Goal: Check status

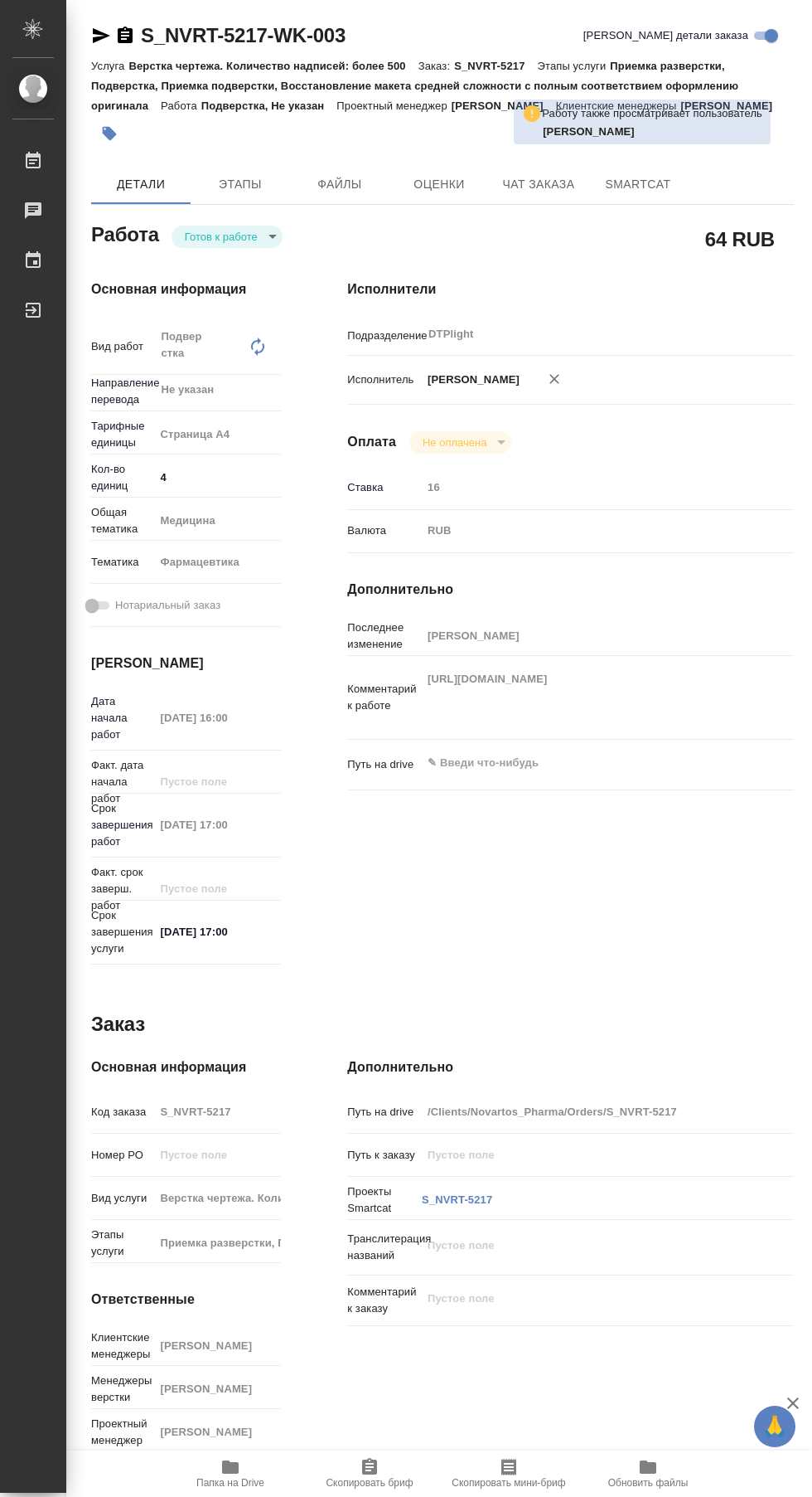
type textarea "x"
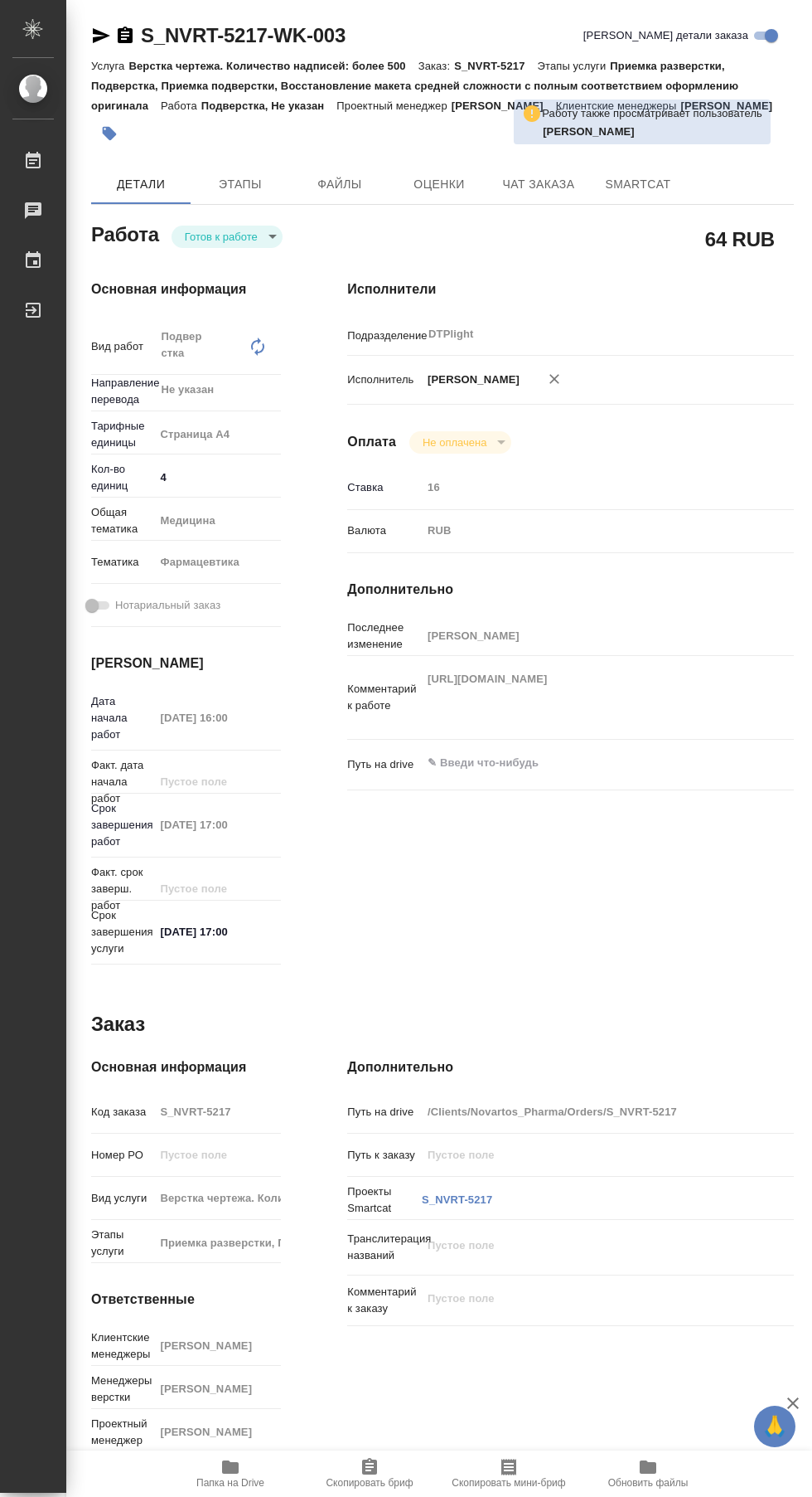
type textarea "x"
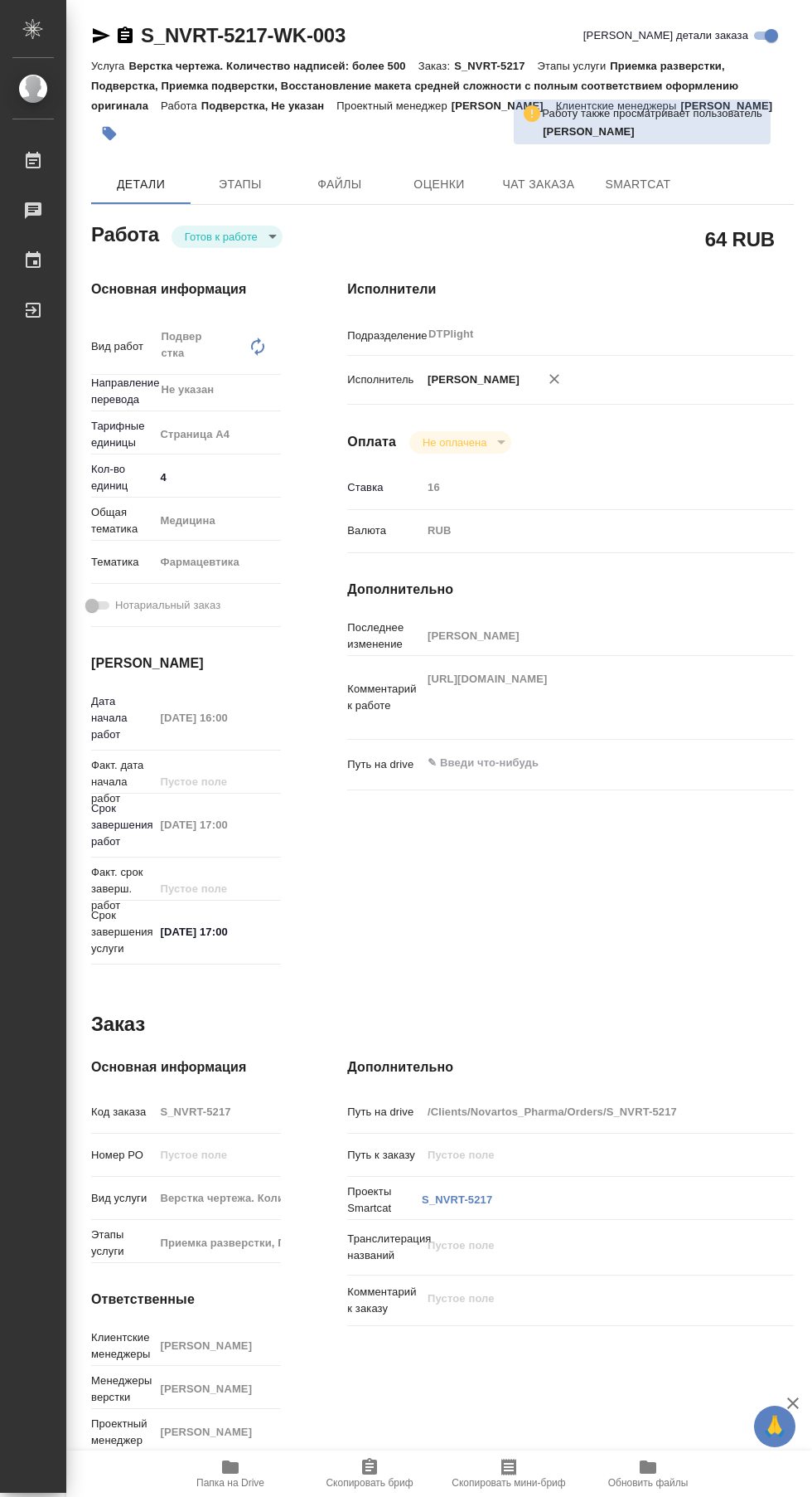
click at [255, 237] on body "🙏 .cls-1 fill:#fff; AWATERA Сархатов [PERSON_NAME] Работы 0 Чаты График Выйти S…" at bounding box center [406, 748] width 812 height 1497
click at [282, 228] on div at bounding box center [406, 748] width 812 height 1497
click at [243, 238] on body "🙏 .cls-1 fill:#fff; AWATERA Сархатов [PERSON_NAME] Работы 0 Чаты График Выйти S…" at bounding box center [406, 748] width 812 height 1497
click at [266, 278] on li "Сдан" at bounding box center [225, 293] width 112 height 28
type textarea "x"
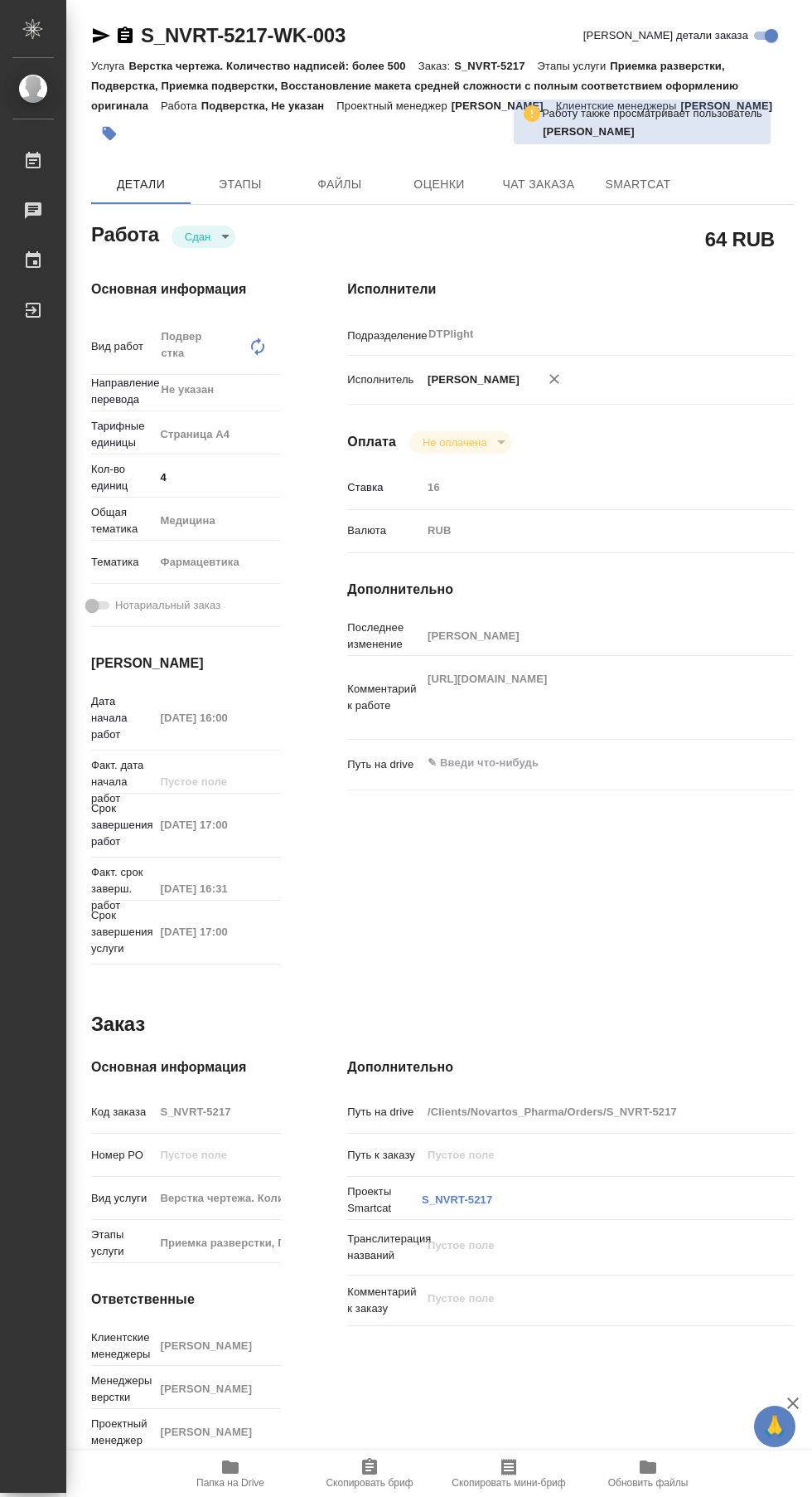
type textarea "x"
click at [205, 237] on body "🙏 .cls-1 fill:#fff; AWATERA Сархатов [PERSON_NAME] Работы 0 Чаты График Выйти S…" at bounding box center [406, 748] width 812 height 1497
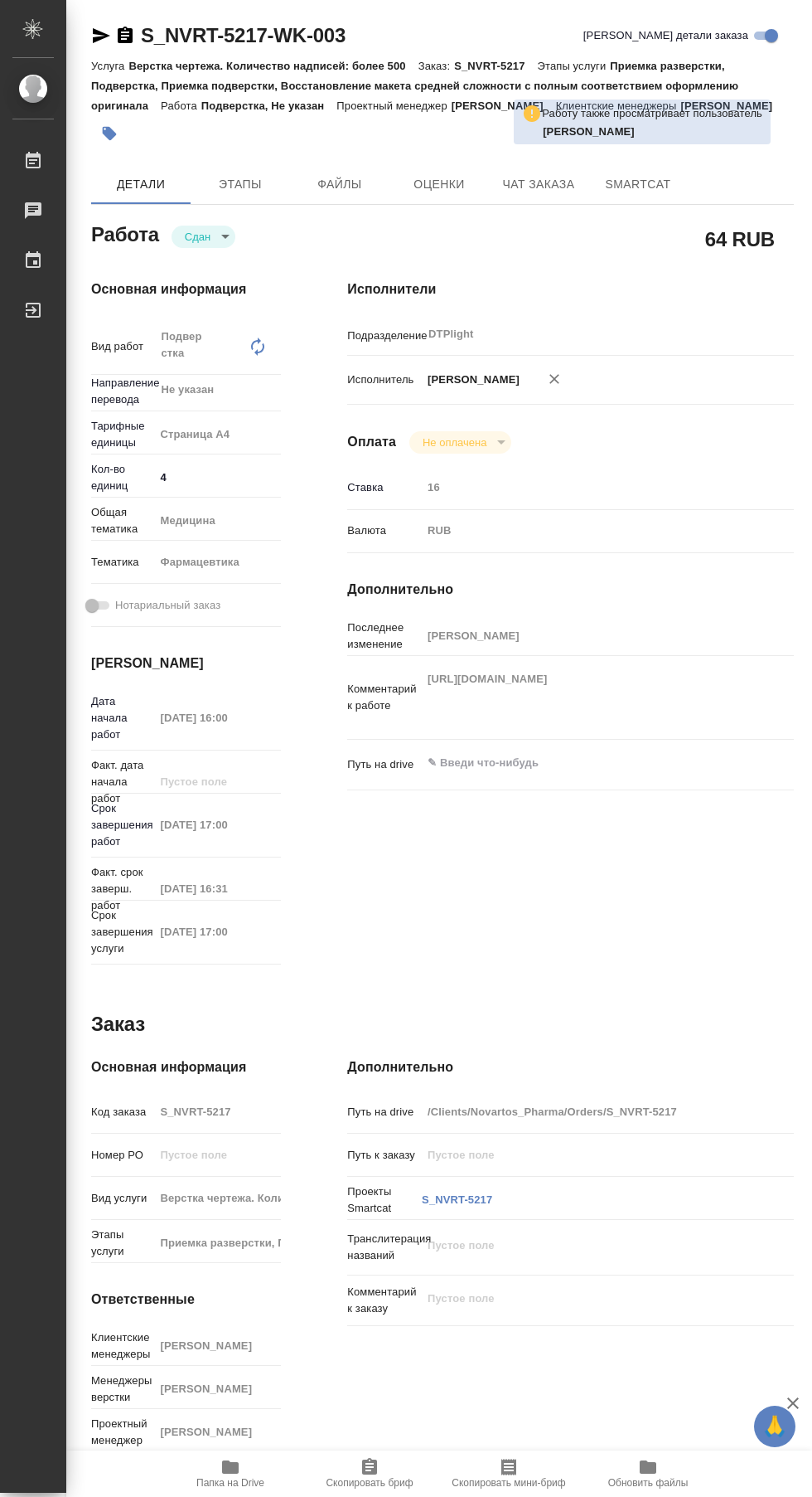
type textarea "x"
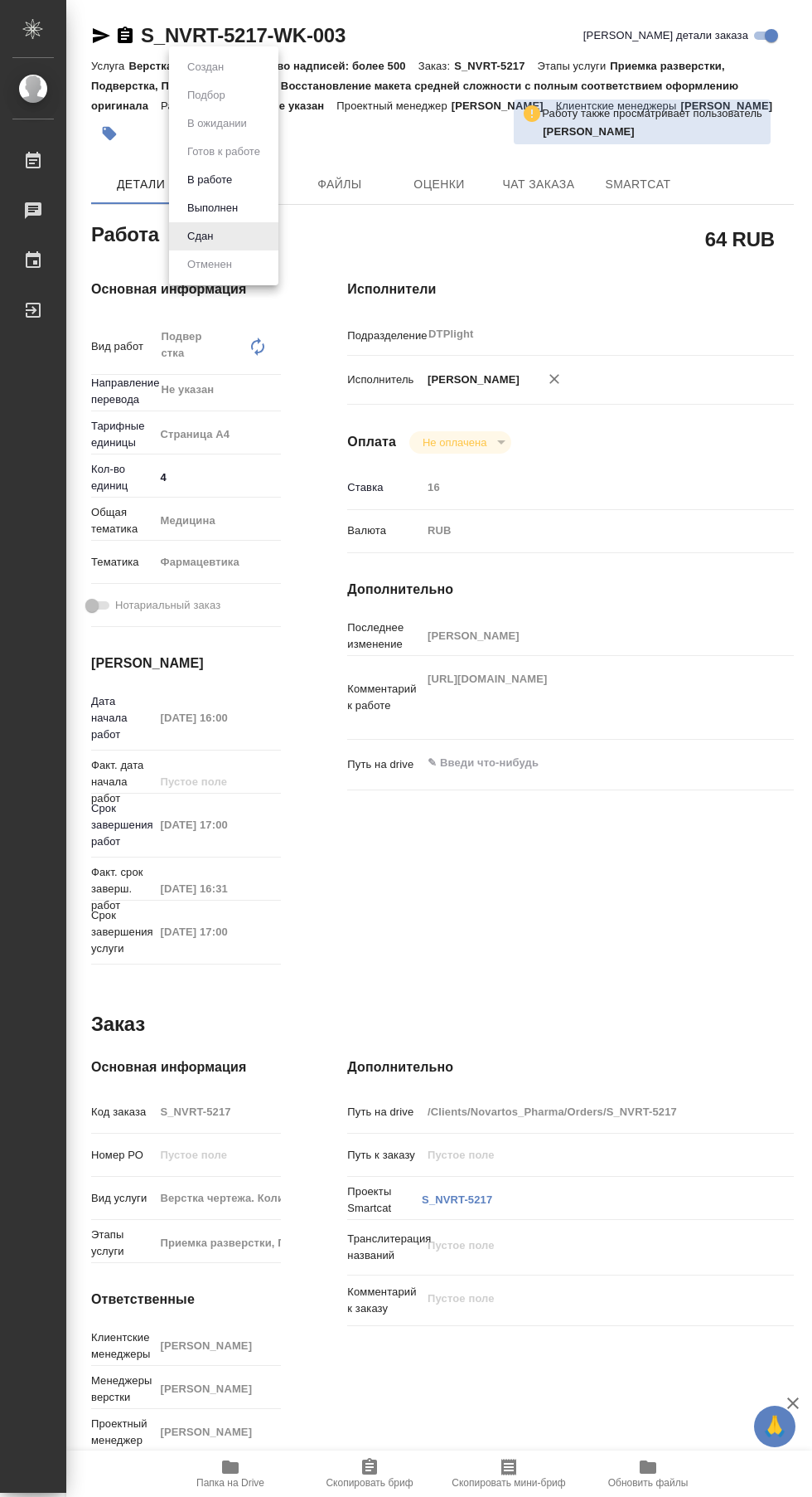
click at [266, 170] on li "В работе" at bounding box center [224, 180] width 110 height 28
type textarea "x"
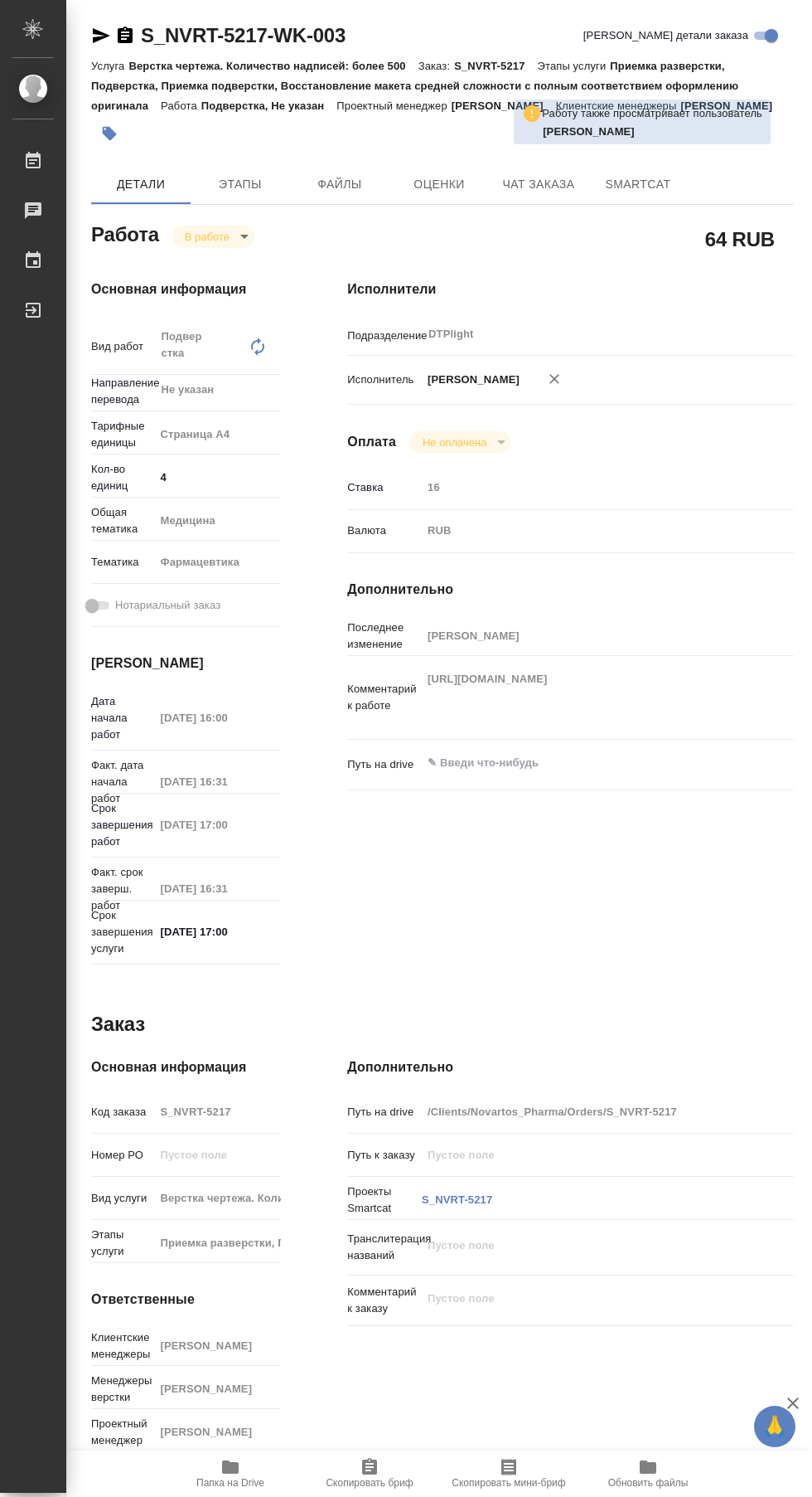
type textarea "x"
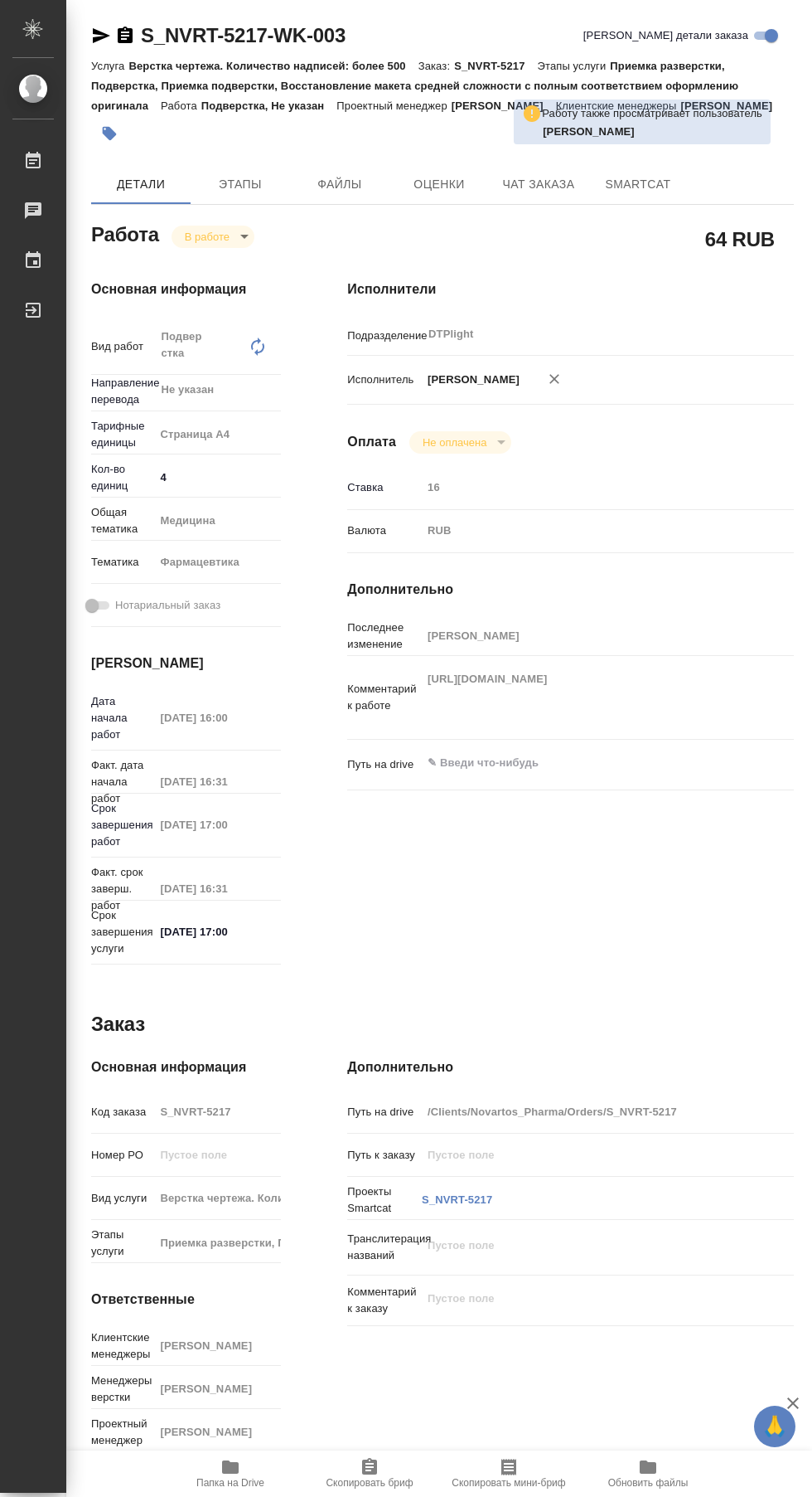
type textarea "x"
